Goal: Task Accomplishment & Management: Manage account settings

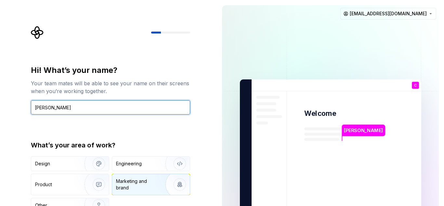
type input "[PERSON_NAME]"
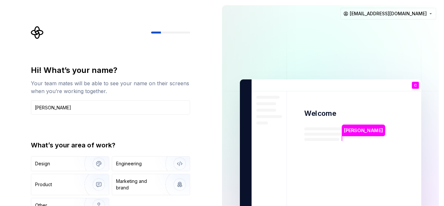
drag, startPoint x: 141, startPoint y: 181, endPoint x: 24, endPoint y: 180, distance: 116.7
click at [24, 180] on div "Hi! What’s your name? Your team mates will be able to see your name on their sc…" at bounding box center [108, 146] width 217 height 293
click at [49, 189] on div "Product" at bounding box center [70, 184] width 78 height 21
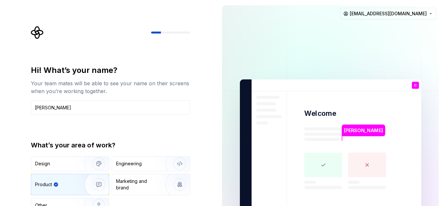
type button "Product"
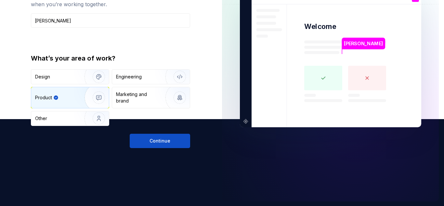
scroll to position [87, 0]
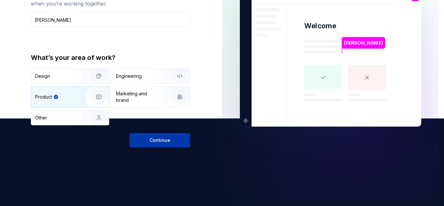
click at [164, 144] on button "Continue" at bounding box center [160, 140] width 60 height 14
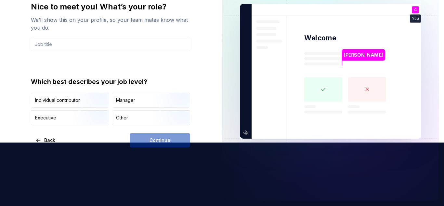
scroll to position [63, 0]
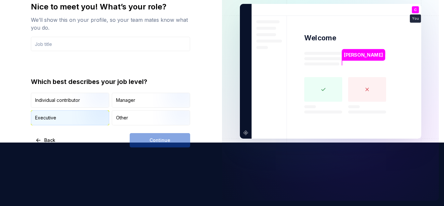
click at [66, 114] on div "Executive" at bounding box center [70, 118] width 78 height 14
click at [164, 138] on div "Continue" at bounding box center [160, 140] width 60 height 14
click at [104, 46] on input "text" at bounding box center [110, 44] width 159 height 14
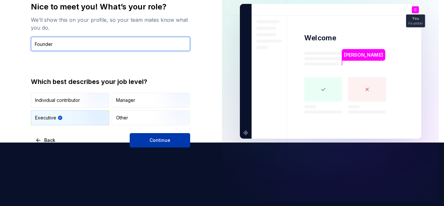
type input "Founder"
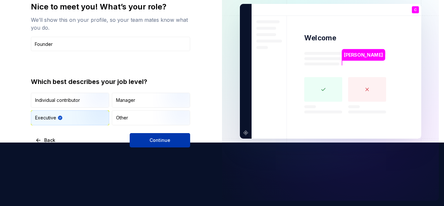
click at [154, 147] on button "Continue" at bounding box center [160, 140] width 60 height 14
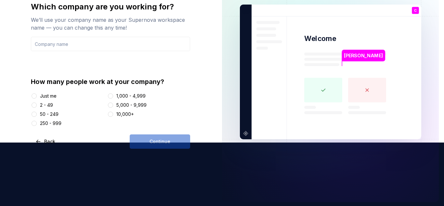
click at [44, 107] on div "2 - 49" at bounding box center [46, 105] width 13 height 7
click at [37, 107] on button "2 - 49" at bounding box center [34, 104] width 5 height 5
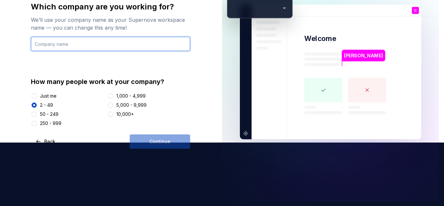
click at [70, 41] on input "text" at bounding box center [110, 44] width 159 height 14
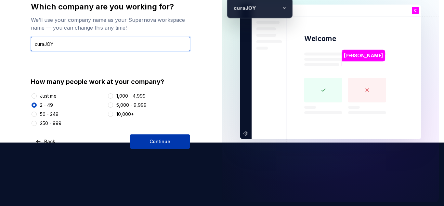
type input "curaJOY"
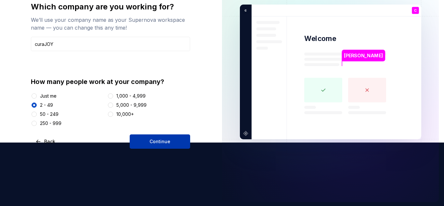
click at [151, 139] on span "Continue" at bounding box center [160, 141] width 21 height 7
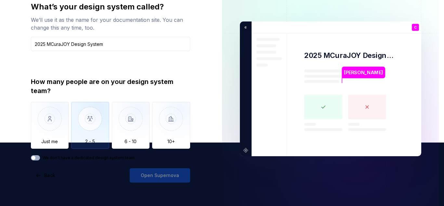
type input "2025 MCuraJOY Design System"
click at [86, 134] on img "button" at bounding box center [90, 124] width 38 height 44
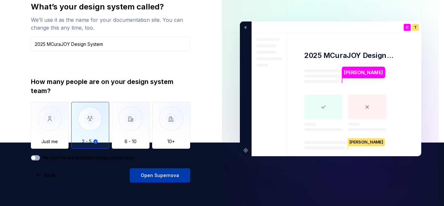
click at [158, 174] on span "Open Supernova" at bounding box center [160, 175] width 38 height 7
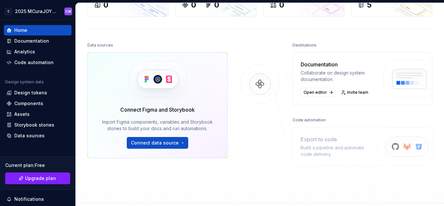
scroll to position [76, 0]
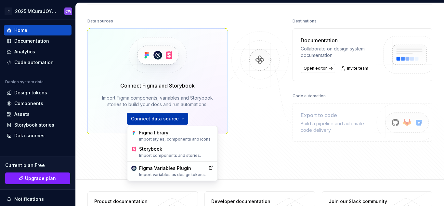
click at [161, 117] on html "C 2025 MCuraJOY Design System CW Home Documentation Analytics Code automation D…" at bounding box center [222, 103] width 444 height 206
click at [191, 132] on div "Figma library Import styles, components and icons." at bounding box center [176, 135] width 74 height 12
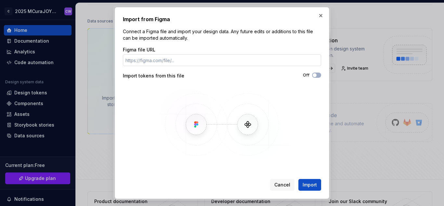
click at [192, 63] on input "Figma file URL" at bounding box center [222, 60] width 198 height 12
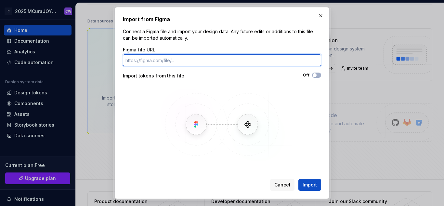
paste input "[URL][DOMAIN_NAME]"
type input "[URL][DOMAIN_NAME]"
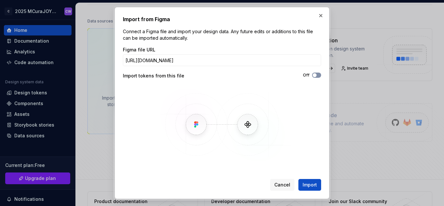
scroll to position [0, 0]
click at [319, 73] on button "Off" at bounding box center [316, 74] width 9 height 5
click at [311, 183] on span "Import" at bounding box center [310, 184] width 14 height 7
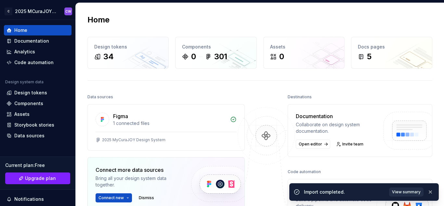
click at [403, 192] on span "View summary" at bounding box center [406, 191] width 29 height 5
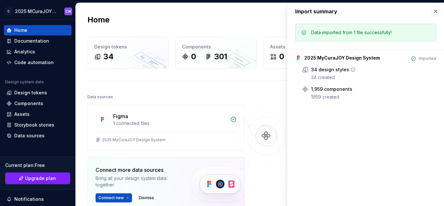
click at [350, 71] on icon at bounding box center [352, 69] width 5 height 5
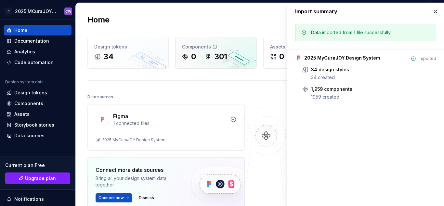
click at [216, 56] on div "301" at bounding box center [220, 56] width 13 height 10
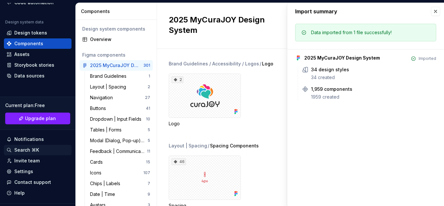
scroll to position [74, 0]
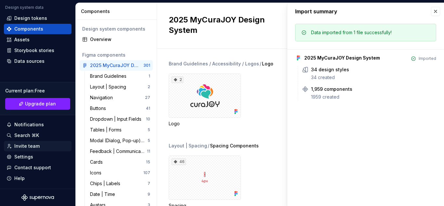
click at [27, 146] on div "Invite team" at bounding box center [26, 146] width 25 height 7
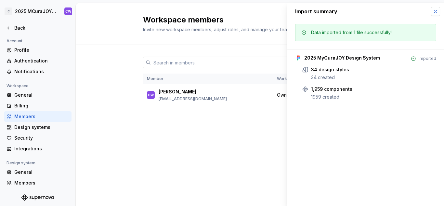
click at [437, 15] on button "button" at bounding box center [435, 11] width 9 height 9
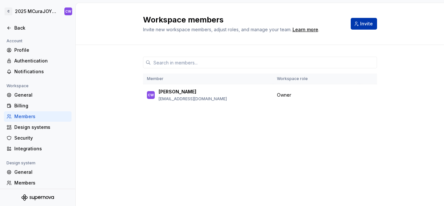
click at [362, 20] on button "Invite" at bounding box center [364, 24] width 26 height 12
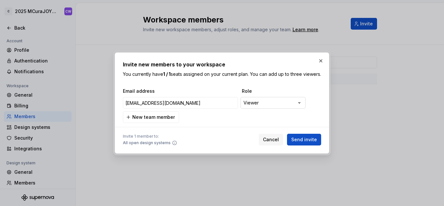
type input "[EMAIL_ADDRESS][DOMAIN_NAME]"
click at [272, 101] on div "**********" at bounding box center [222, 103] width 444 height 206
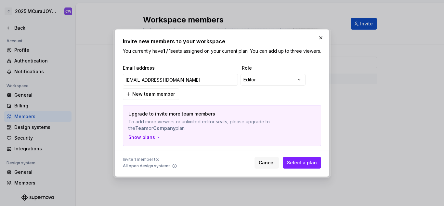
click at [276, 87] on div "**********" at bounding box center [221, 79] width 198 height 14
click at [274, 86] on div "**********" at bounding box center [222, 103] width 444 height 206
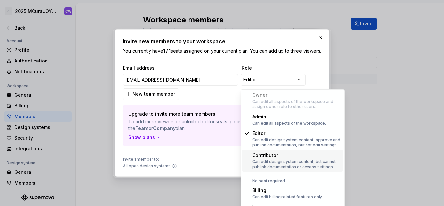
scroll to position [18, 0]
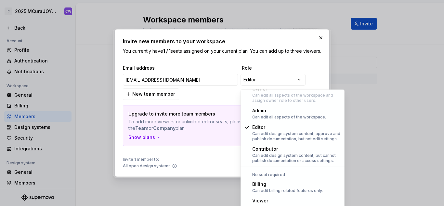
select select "******"
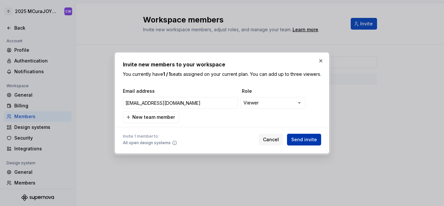
click at [308, 143] on span "Send invite" at bounding box center [304, 139] width 26 height 7
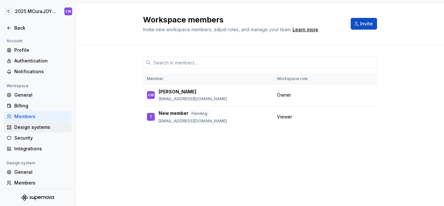
click at [25, 126] on div "Design systems" at bounding box center [41, 127] width 55 height 7
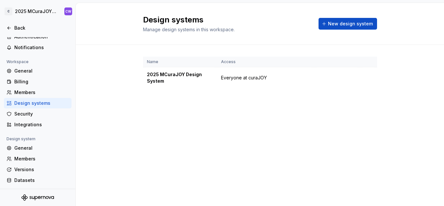
scroll to position [35, 0]
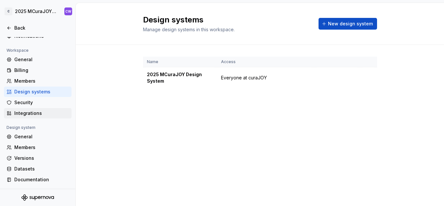
click at [25, 114] on div "Integrations" at bounding box center [41, 113] width 55 height 7
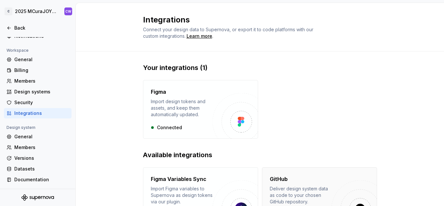
click at [304, 187] on div "Deliver design system data as code to your chosen GitHub repository." at bounding box center [301, 195] width 62 height 20
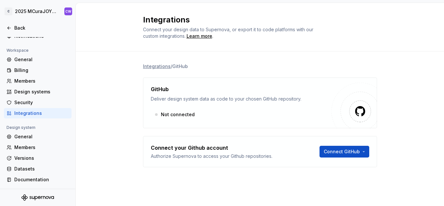
click at [343, 159] on div "Connect GitHub" at bounding box center [345, 152] width 50 height 16
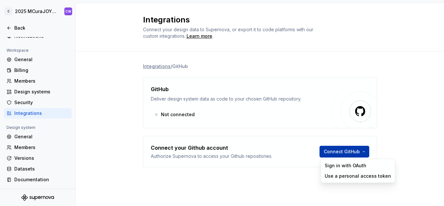
click at [352, 152] on html "C 2025 MCuraJOY Design System CW Back Account Profile Authentication Notificati…" at bounding box center [222, 103] width 444 height 206
click at [362, 167] on div "Sign in with OAuth" at bounding box center [358, 165] width 66 height 7
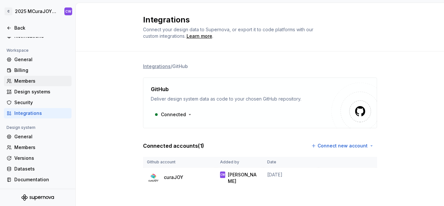
click at [35, 80] on div "Members" at bounding box center [41, 81] width 55 height 7
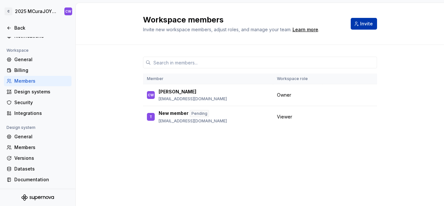
click at [360, 22] on button "Invite" at bounding box center [364, 24] width 26 height 12
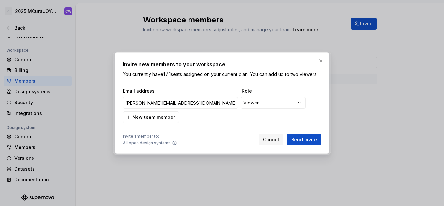
type input "[PERSON_NAME][EMAIL_ADDRESS][DOMAIN_NAME]"
click at [287, 134] on button "Send invite" at bounding box center [304, 140] width 34 height 12
